Goal: Navigation & Orientation: Understand site structure

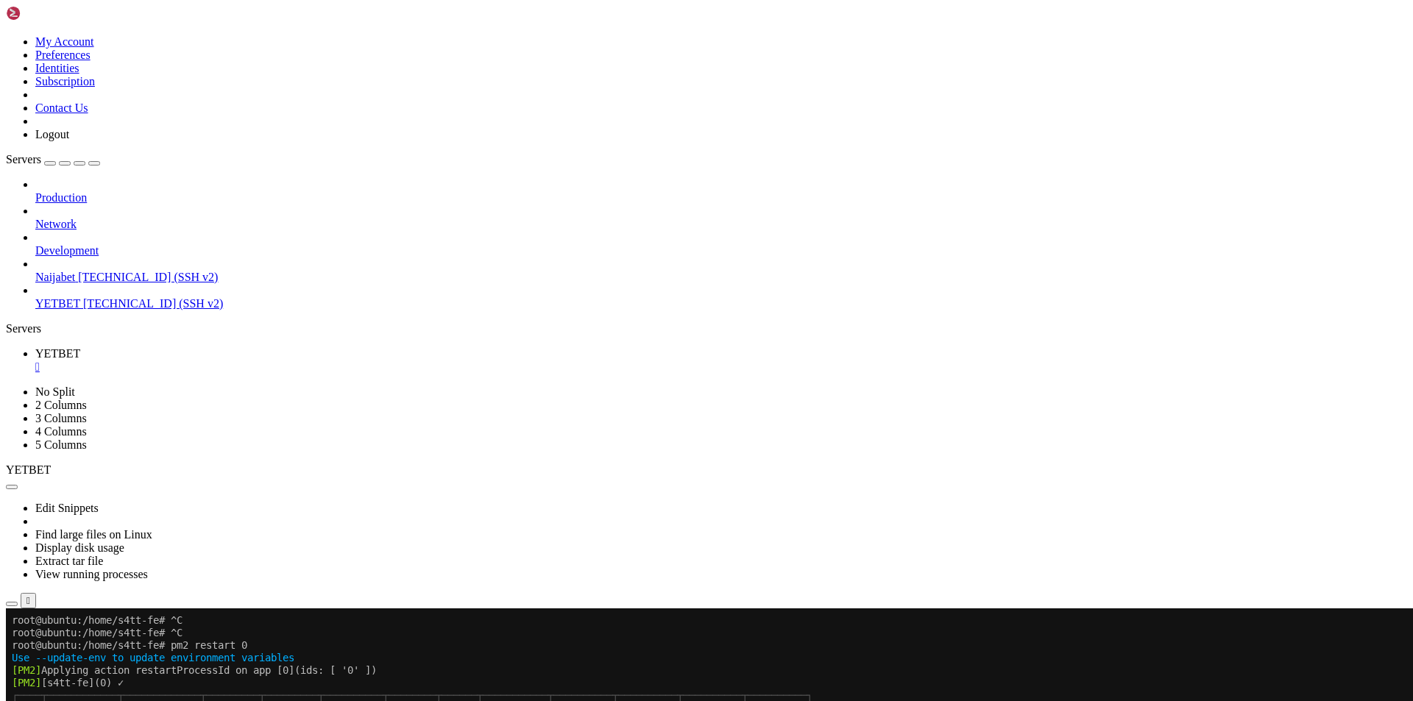
scroll to position [21103, 0]
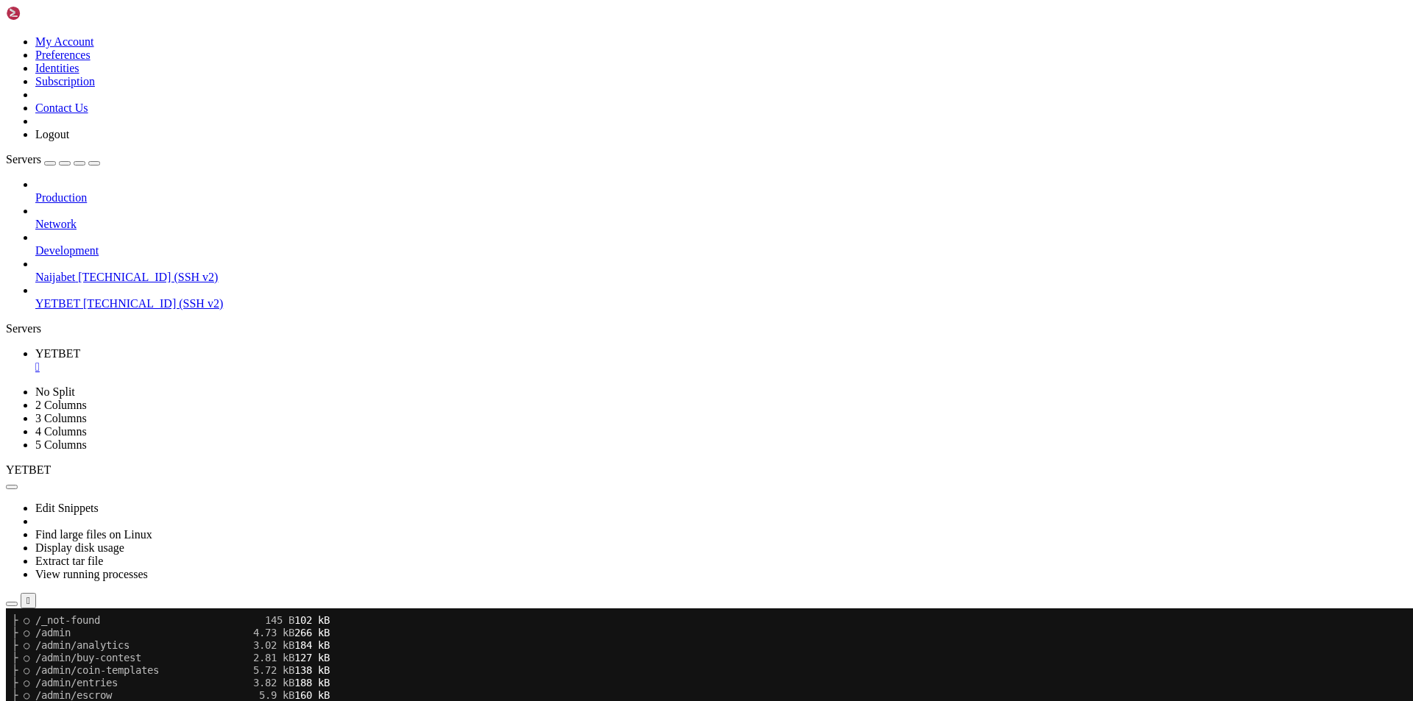
scroll to position [22104, 0]
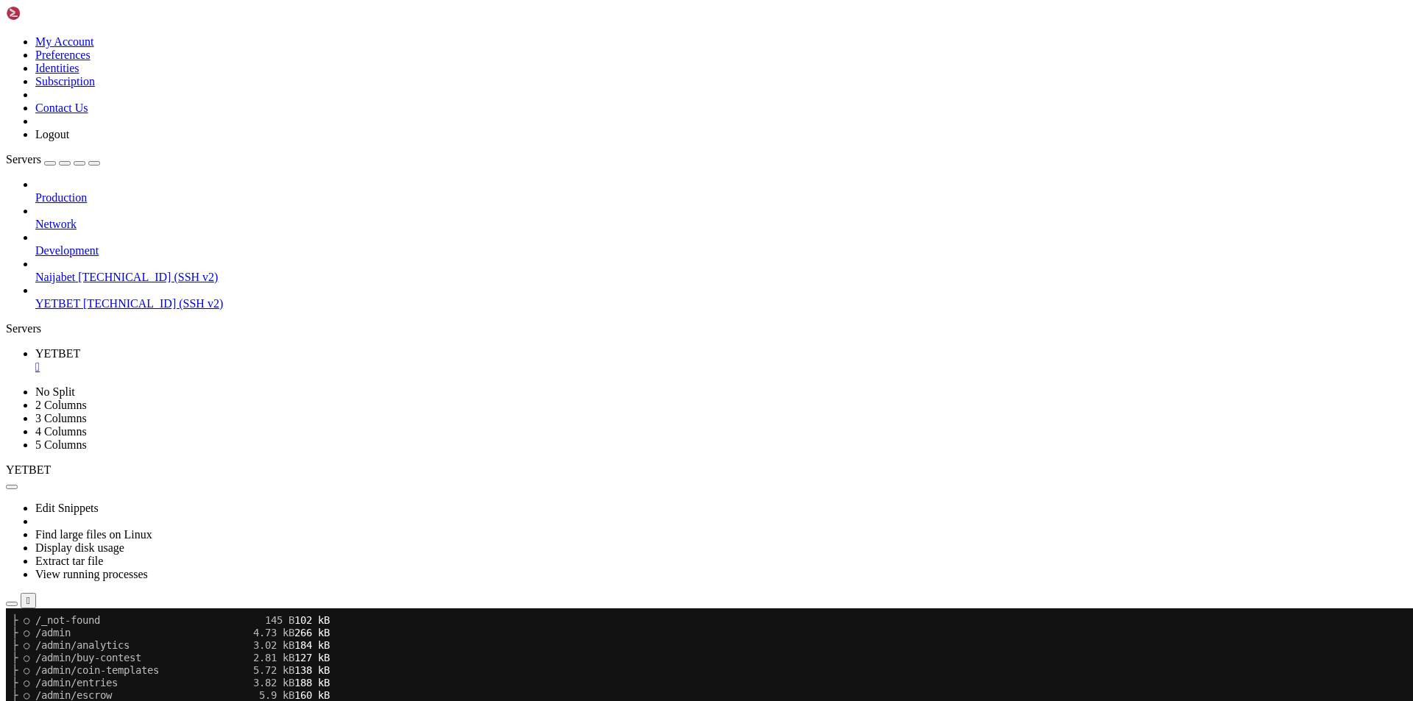
scroll to position [23230, 0]
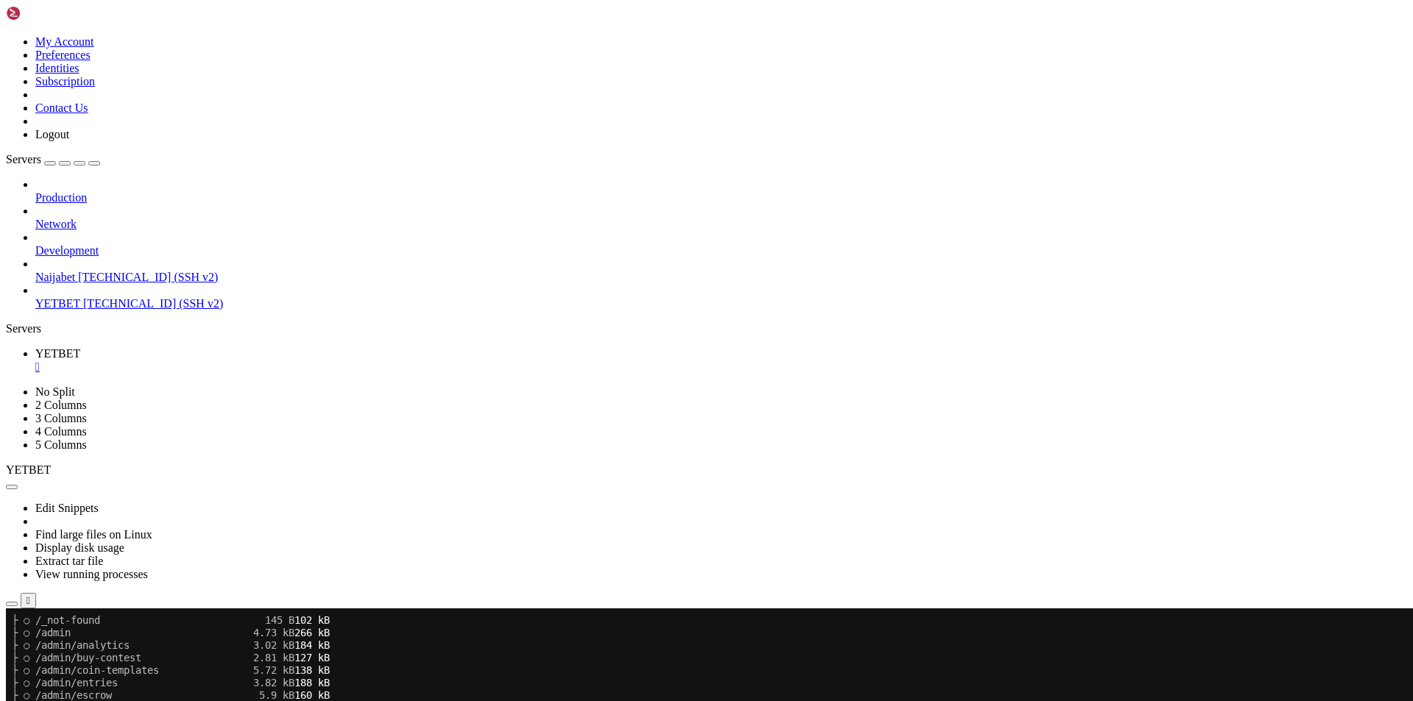
scroll to position [25481, 0]
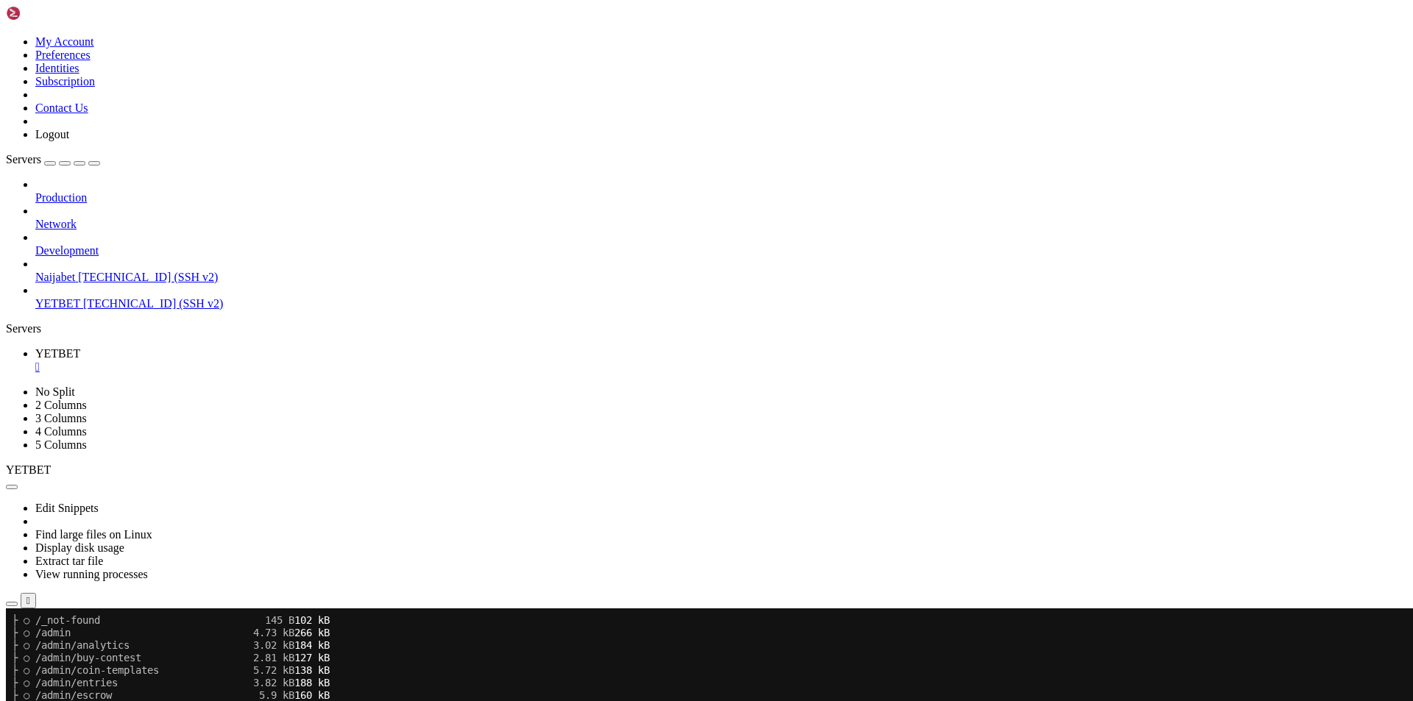
scroll to position [29021, 0]
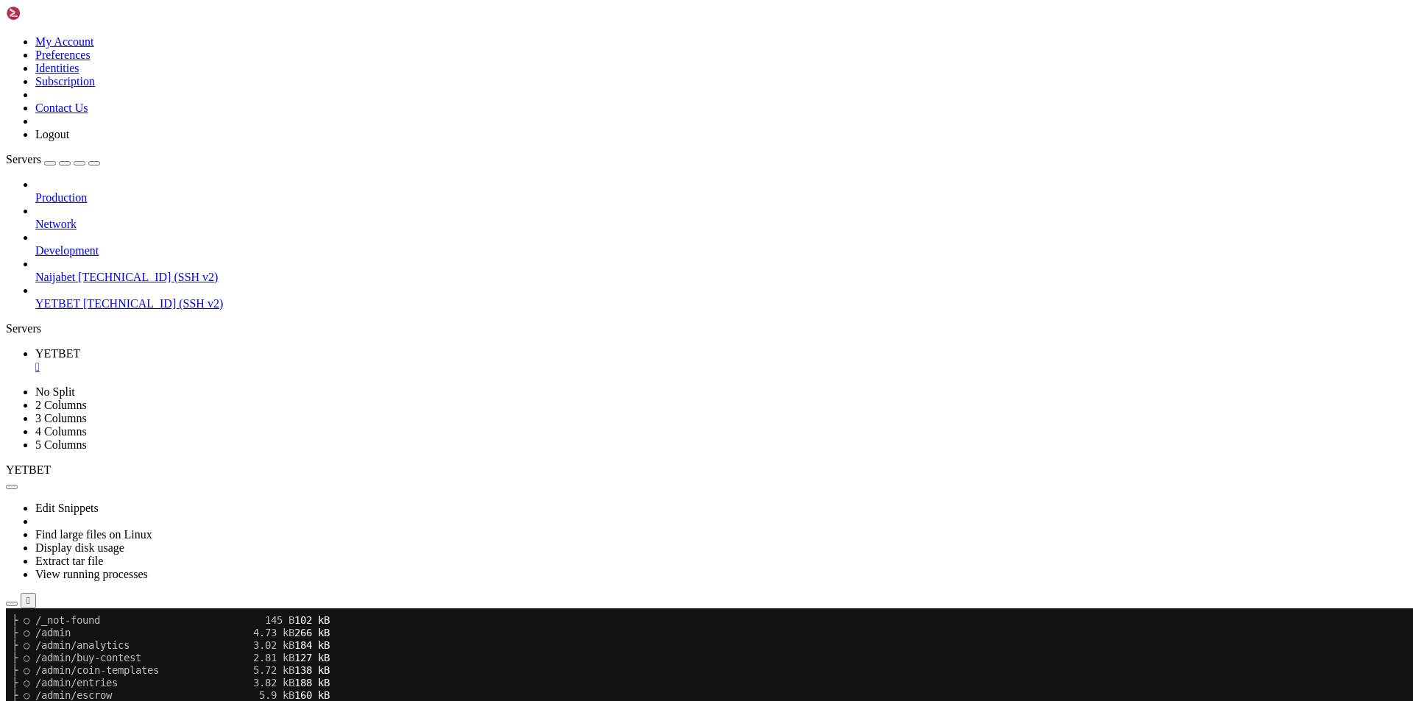
scroll to position [30960, 0]
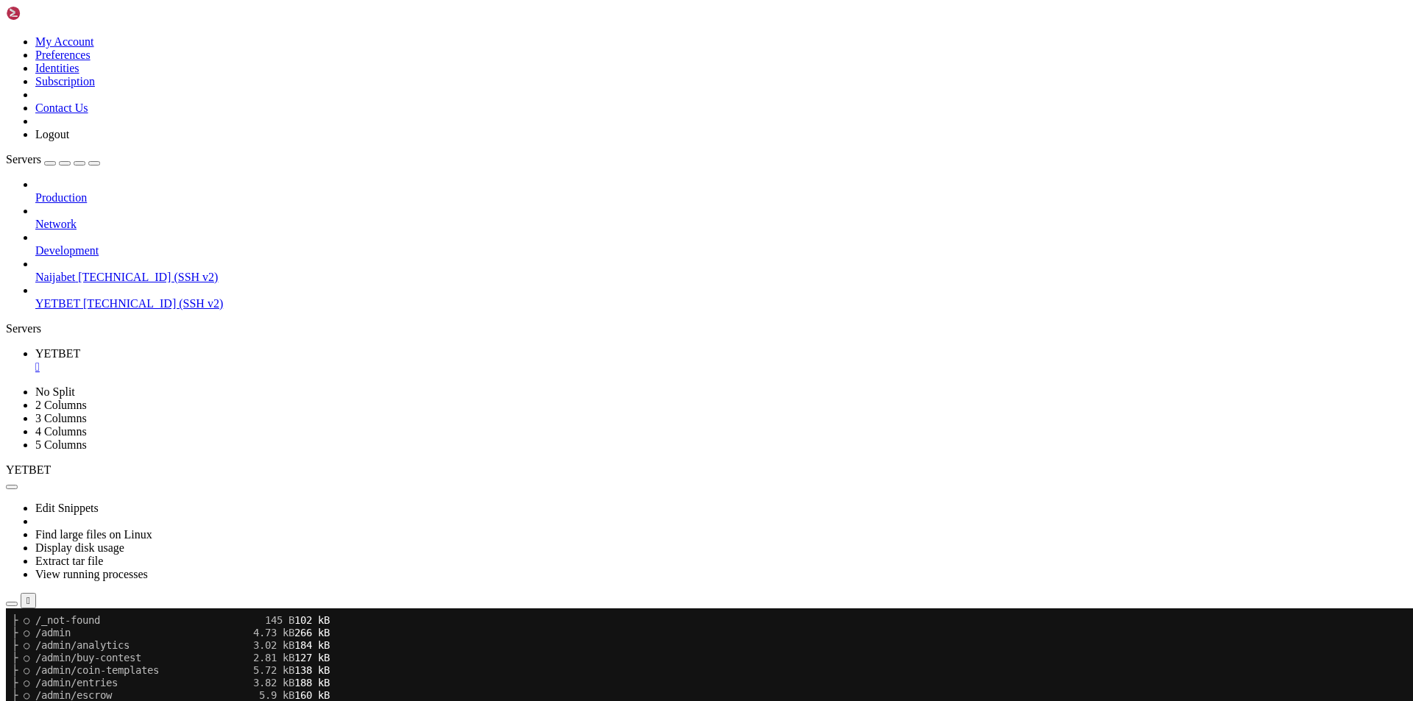
scroll to position [32687, 0]
